Goal: Task Accomplishment & Management: Manage account settings

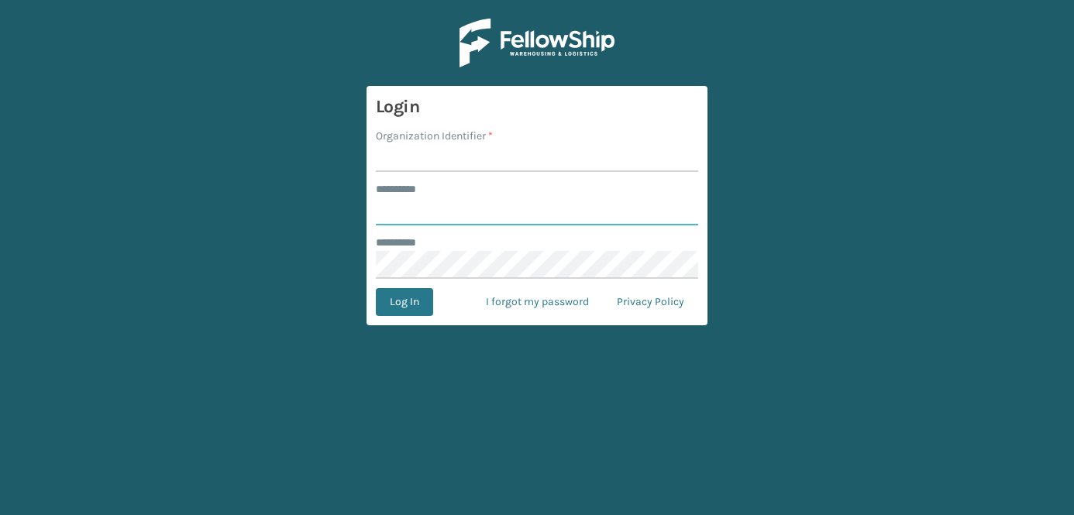
type input "**********"
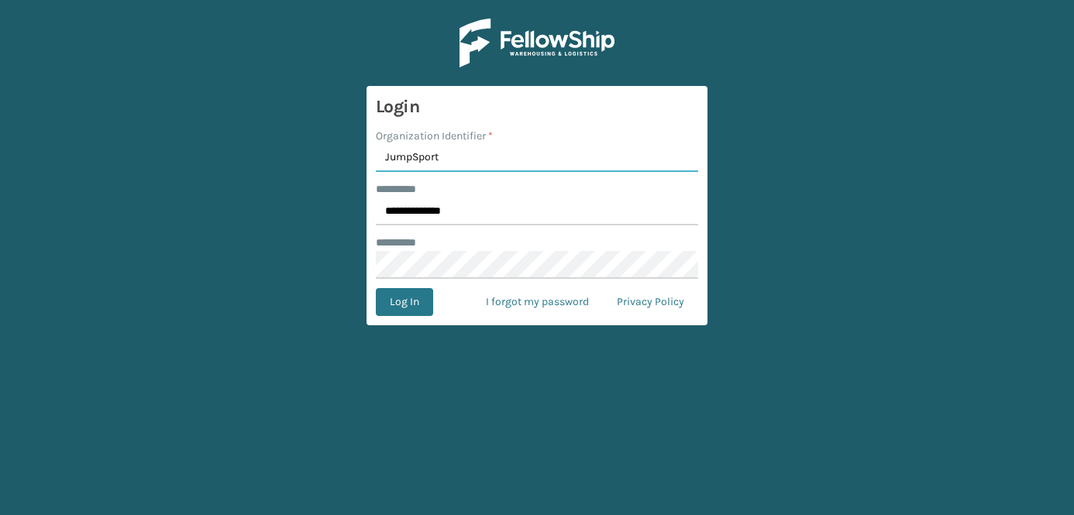
type input "JumpSport"
click at [376, 288] on button "Log In" at bounding box center [404, 302] width 57 height 28
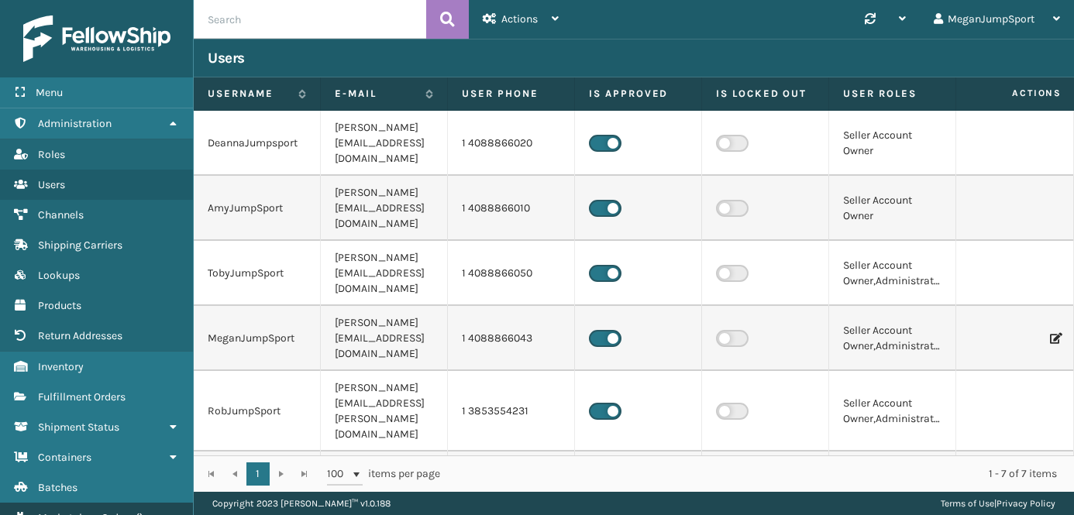
click at [64, 511] on span "Marketplace Orders" at bounding box center [85, 517] width 95 height 13
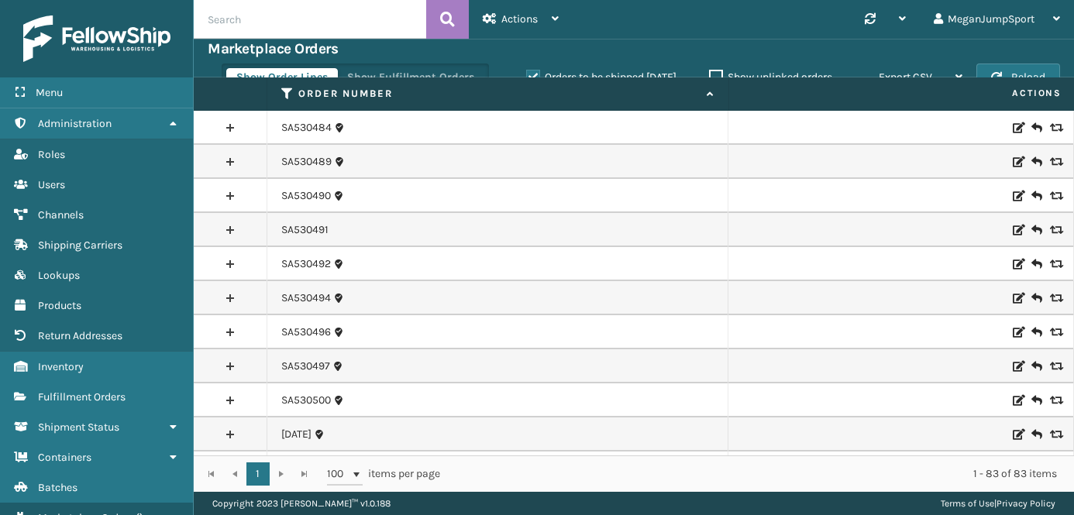
click at [725, 96] on span at bounding box center [726, 239] width 5 height 325
click at [704, 96] on icon at bounding box center [707, 94] width 12 height 10
click at [536, 73] on label "Orders to be shipped [DATE]" at bounding box center [601, 77] width 150 height 13
click at [527, 73] on input "Orders to be shipped [DATE]" at bounding box center [526, 73] width 1 height 10
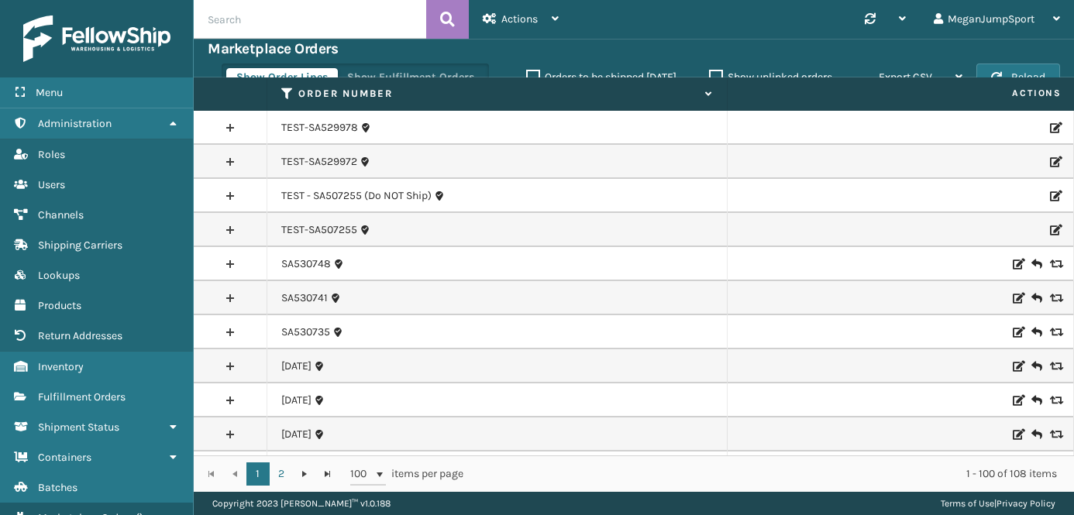
click at [529, 68] on div "Orders to be shipped [DATE]" at bounding box center [603, 77] width 183 height 19
click at [525, 78] on th "Order Number" at bounding box center [497, 93] width 460 height 33
click at [529, 75] on label "Orders to be shipped [DATE]" at bounding box center [601, 77] width 150 height 13
click at [527, 75] on input "Orders to be shipped [DATE]" at bounding box center [526, 73] width 1 height 10
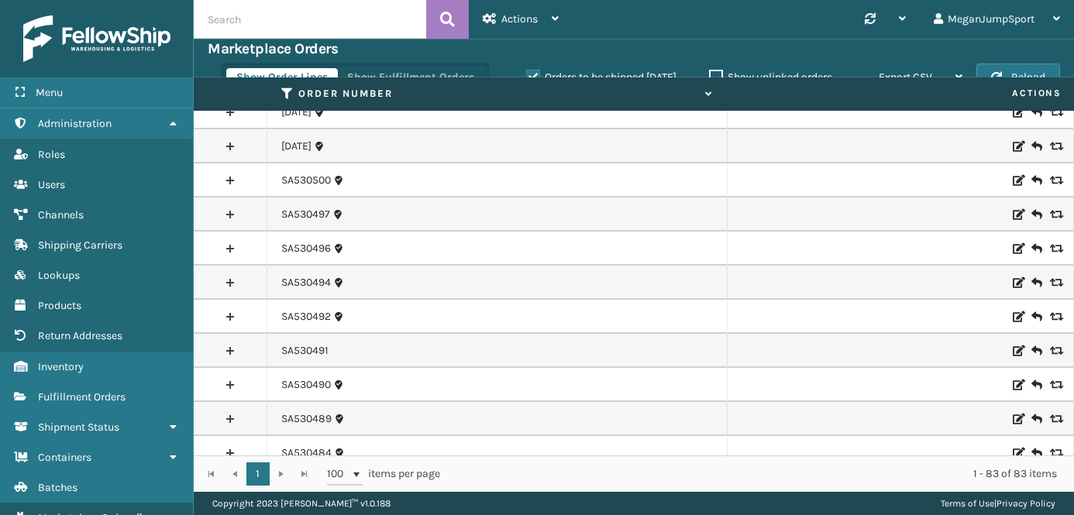
scroll to position [2485, 0]
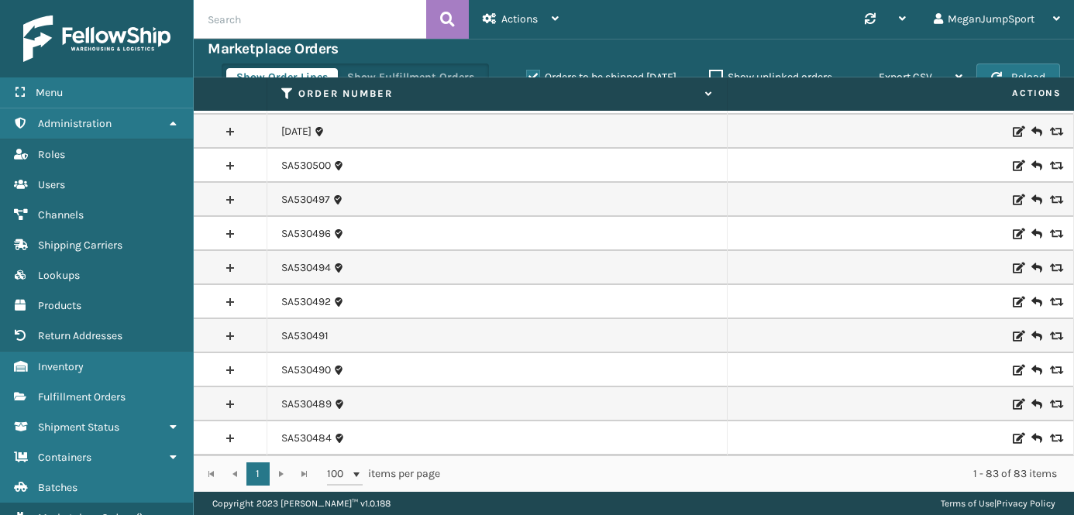
click at [222, 332] on link at bounding box center [230, 336] width 73 height 25
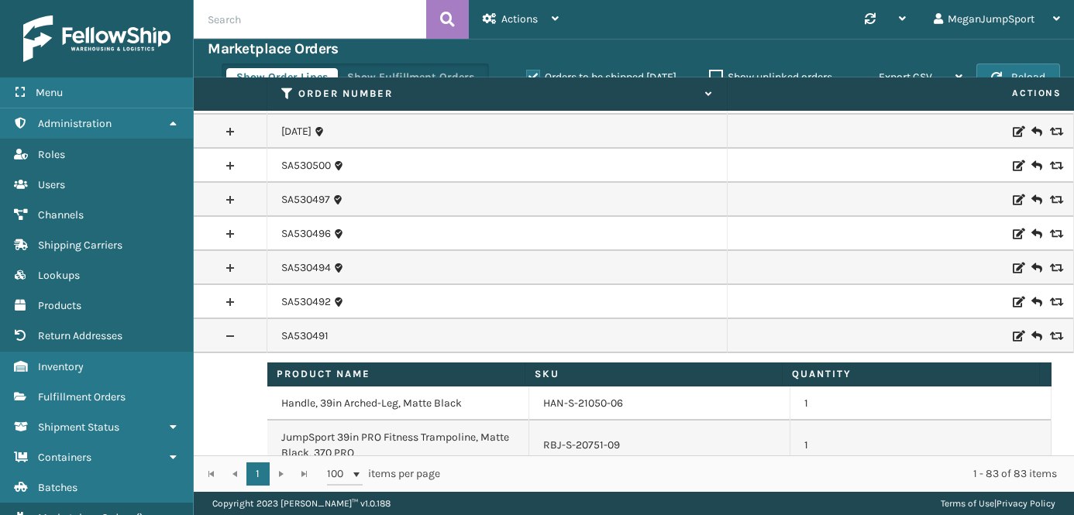
scroll to position [2603, 0]
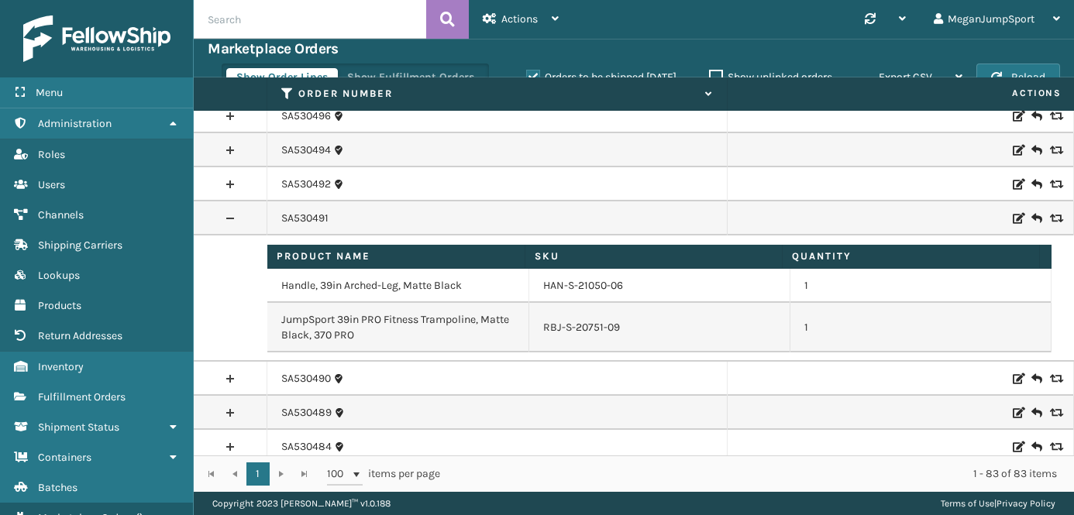
click at [232, 219] on link at bounding box center [230, 218] width 73 height 25
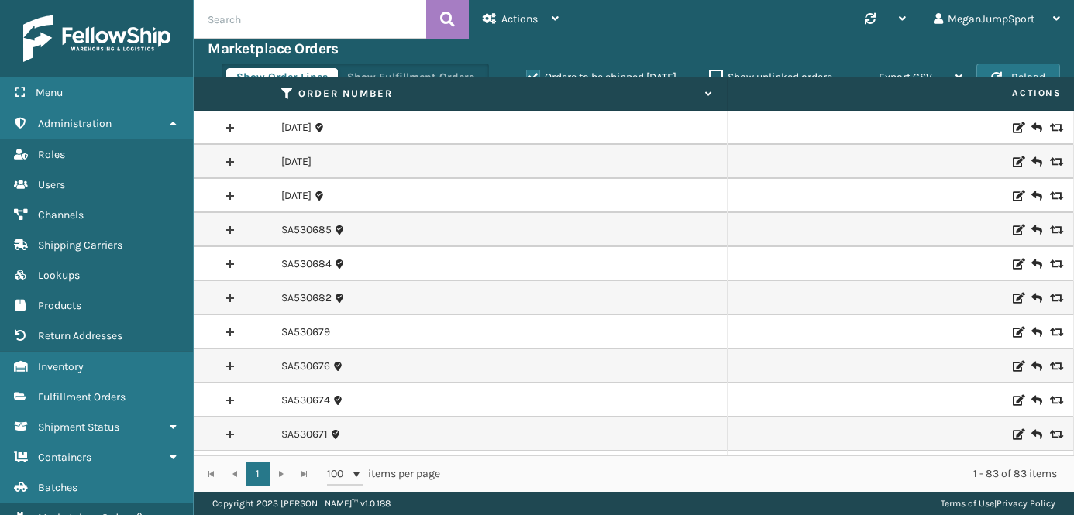
scroll to position [0, 0]
click at [53, 511] on span "Marketplace Orders" at bounding box center [85, 517] width 95 height 13
click at [265, 23] on input "text" at bounding box center [310, 19] width 232 height 39
paste input "SA530490"
type input "SA530490"
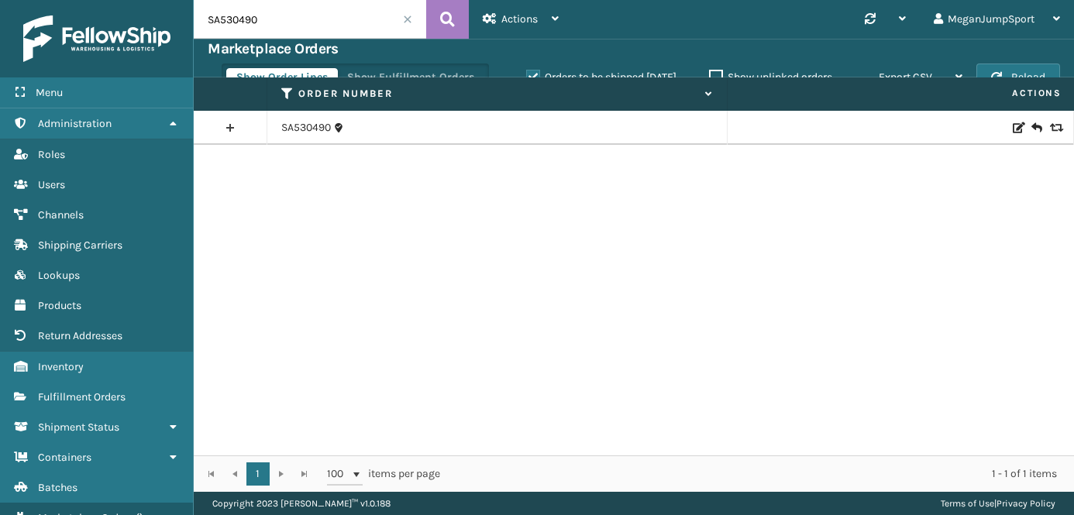
click at [236, 133] on link at bounding box center [230, 127] width 73 height 25
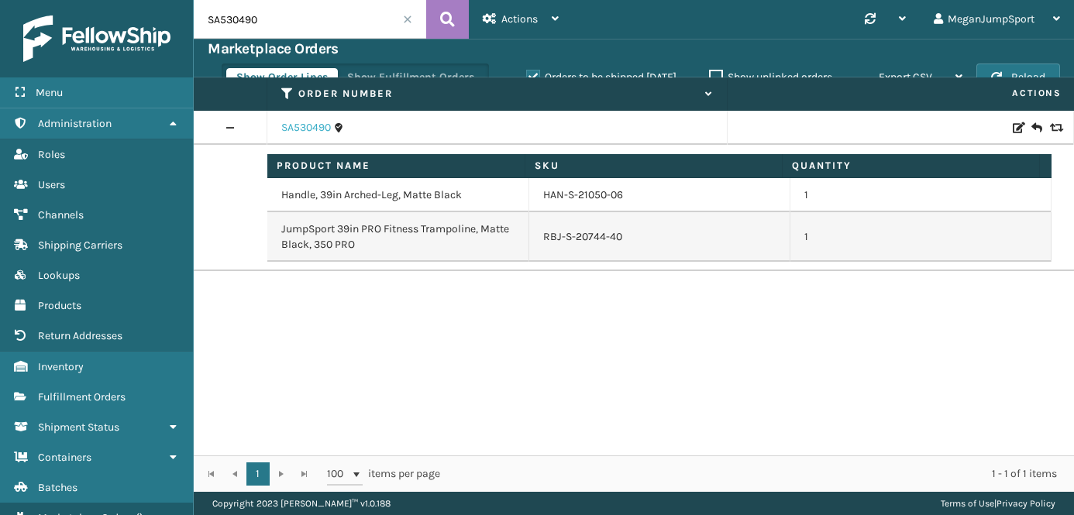
click at [312, 126] on link "SA530490" at bounding box center [306, 127] width 50 height 15
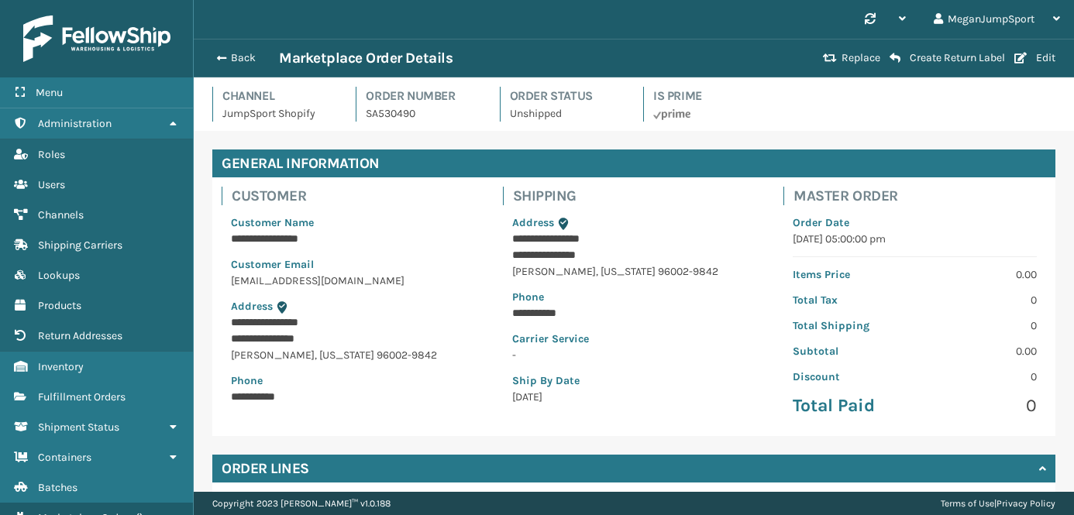
scroll to position [241, 0]
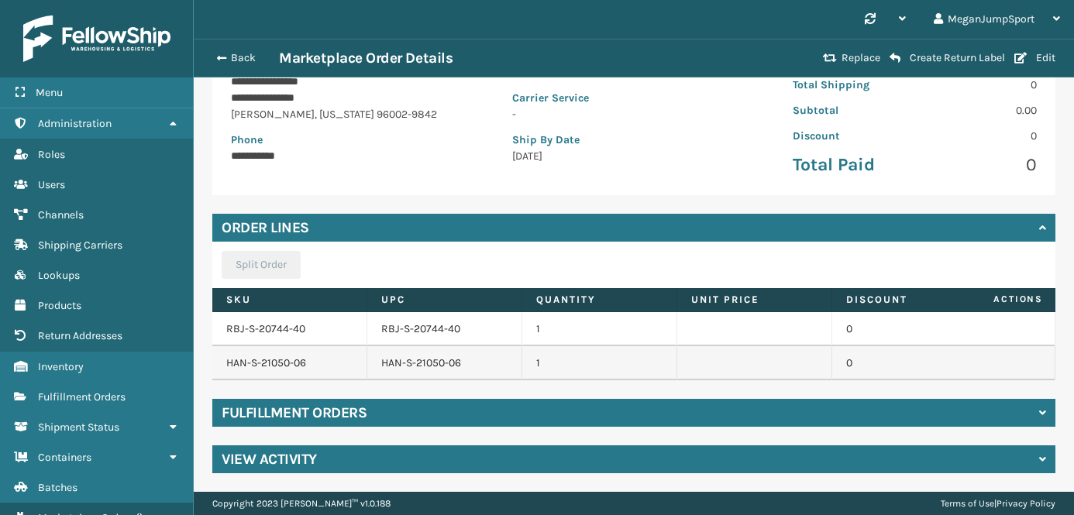
click at [428, 415] on div "Fulfillment Orders" at bounding box center [633, 413] width 843 height 28
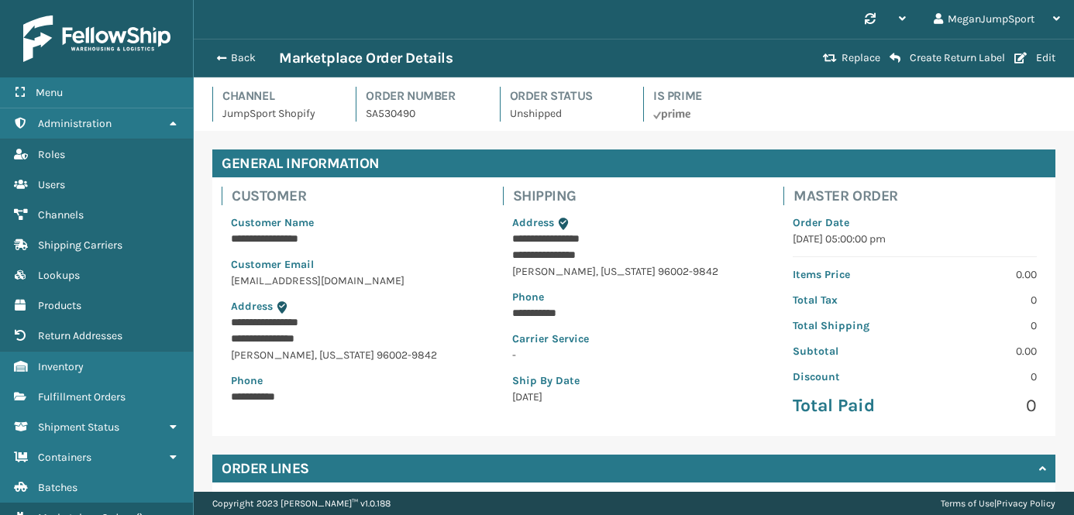
scroll to position [343, 0]
